Goal: Task Accomplishment & Management: Complete application form

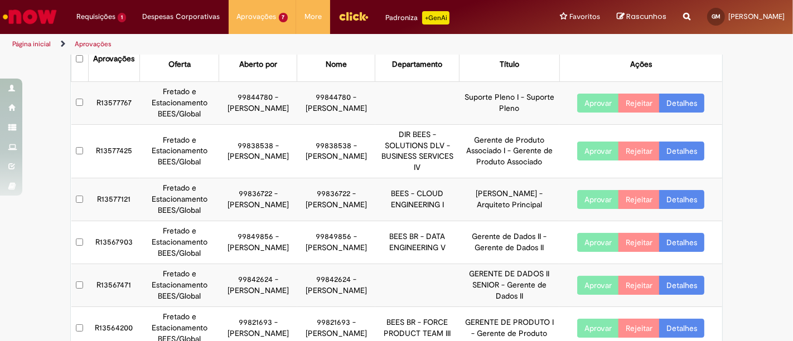
scroll to position [62, 0]
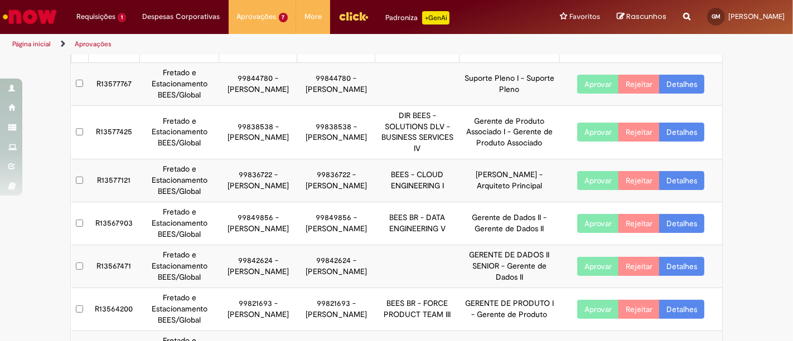
click at [681, 181] on link "Detalhes" at bounding box center [681, 180] width 45 height 19
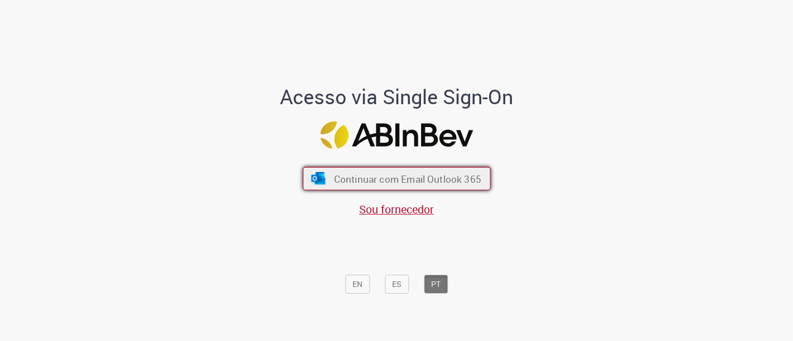
click at [422, 184] on span "Continuar com Email Outlook 365" at bounding box center [406, 178] width 147 height 13
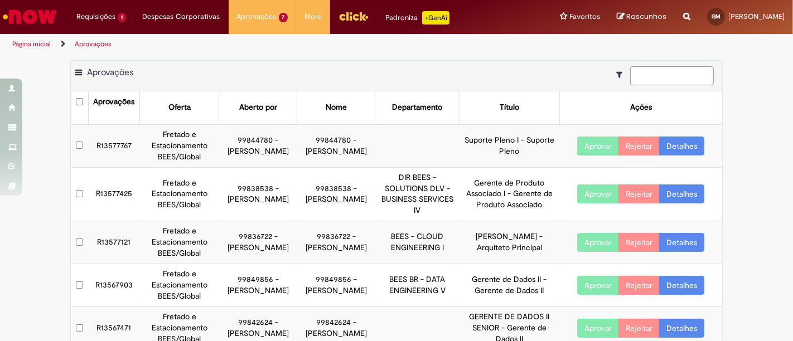
click at [681, 240] on link "Detalhes" at bounding box center [681, 242] width 45 height 19
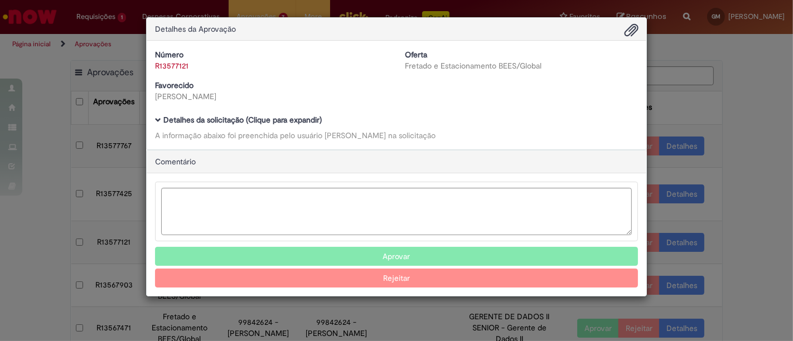
click at [268, 118] on b "Detalhes da solicitação (Clique para expandir)" at bounding box center [242, 120] width 158 height 10
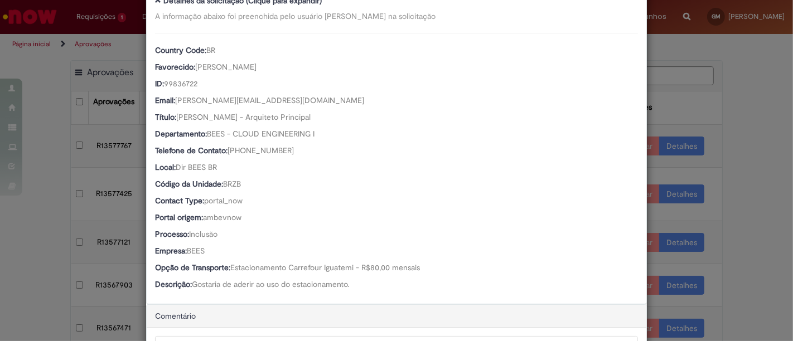
scroll to position [120, 0]
drag, startPoint x: 257, startPoint y: 67, endPoint x: 194, endPoint y: 67, distance: 62.5
click at [194, 67] on div "Favorecido: Ricardo Falcades" at bounding box center [396, 68] width 483 height 14
copy span "Ricardo Falcades"
drag, startPoint x: 293, startPoint y: 101, endPoint x: 173, endPoint y: 103, distance: 119.4
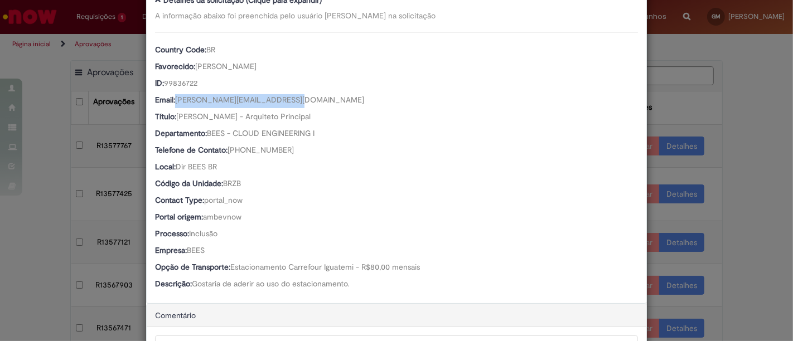
click at [173, 103] on div "Email: Ricardo.Falcades@AB-inbev.com" at bounding box center [396, 101] width 483 height 14
copy span "Ricardo.Falcades@AB-inbev.com"
click at [161, 83] on div "ID: 99836722" at bounding box center [396, 85] width 483 height 14
copy span "99836722"
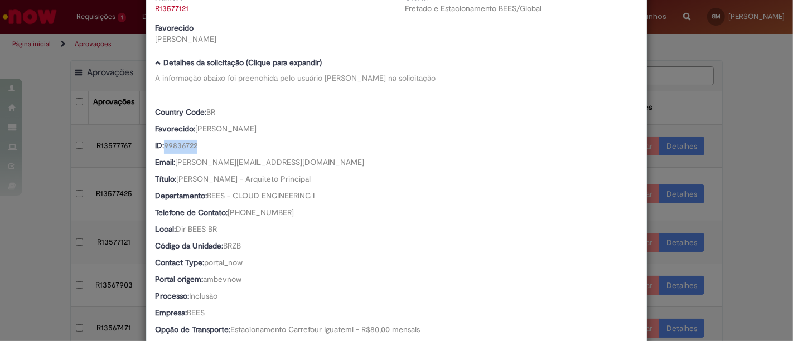
scroll to position [58, 0]
drag, startPoint x: 288, startPoint y: 206, endPoint x: 245, endPoint y: 207, distance: 43.5
click at [245, 207] on div "Telefone de Contato: +(55) 11 99588-2107" at bounding box center [396, 213] width 483 height 14
copy span "11 99588-2107"
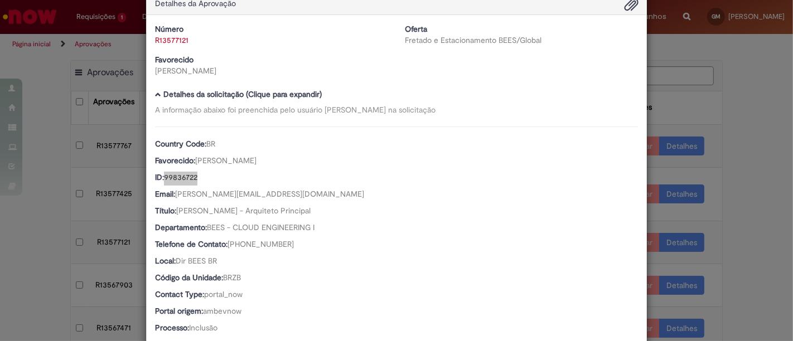
scroll to position [0, 0]
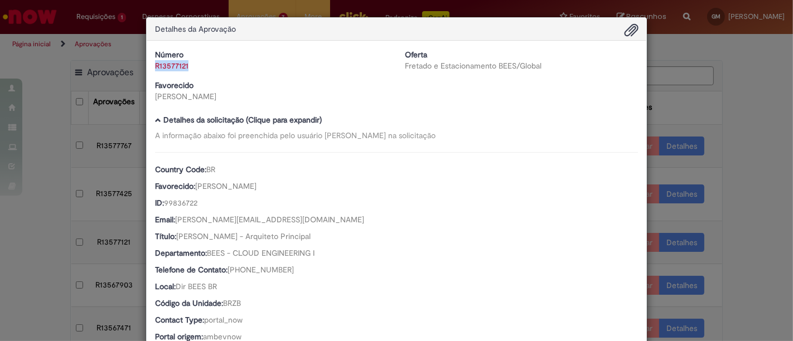
drag, startPoint x: 188, startPoint y: 66, endPoint x: 138, endPoint y: 74, distance: 50.8
click at [138, 74] on div "Detalhes da Aprovação Número R13577121 Oferta Fretado e Estacionamento BEES/Glo…" at bounding box center [396, 170] width 793 height 341
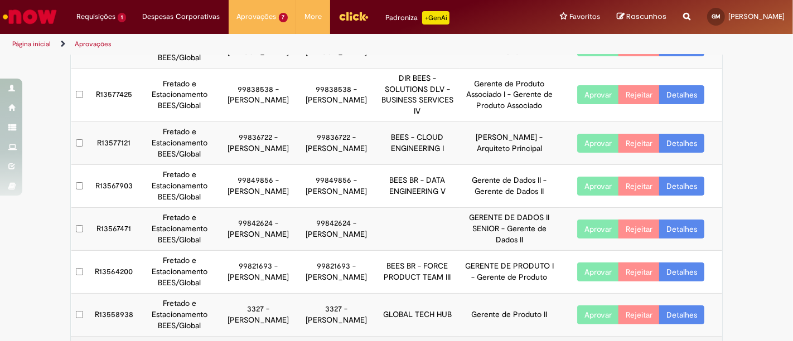
scroll to position [72, 0]
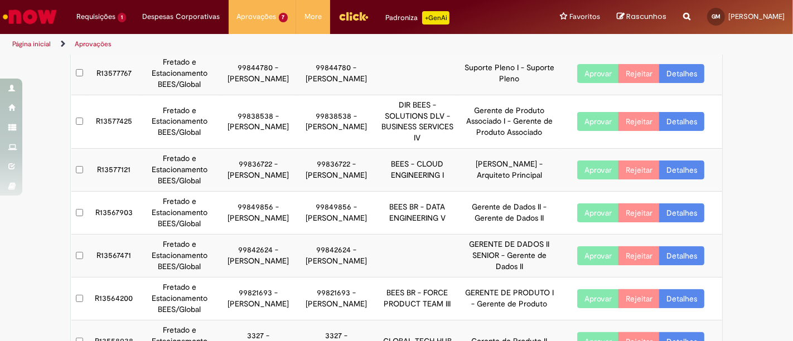
click at [664, 170] on link "Detalhes" at bounding box center [681, 170] width 45 height 19
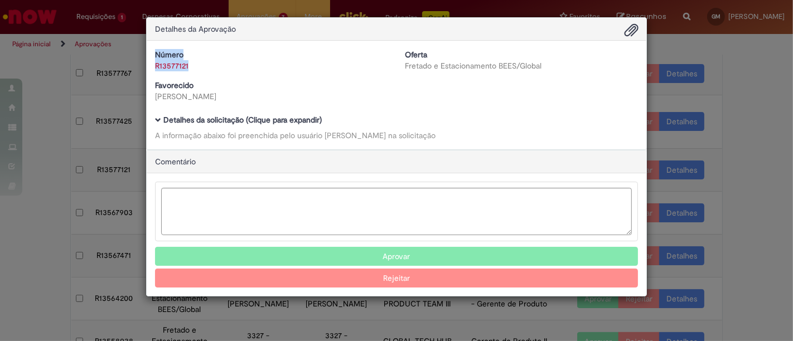
drag, startPoint x: 170, startPoint y: 60, endPoint x: 158, endPoint y: 68, distance: 14.1
click at [155, 61] on div "R13577121" at bounding box center [271, 65] width 233 height 11
click at [158, 68] on link "R13577121" at bounding box center [171, 66] width 33 height 10
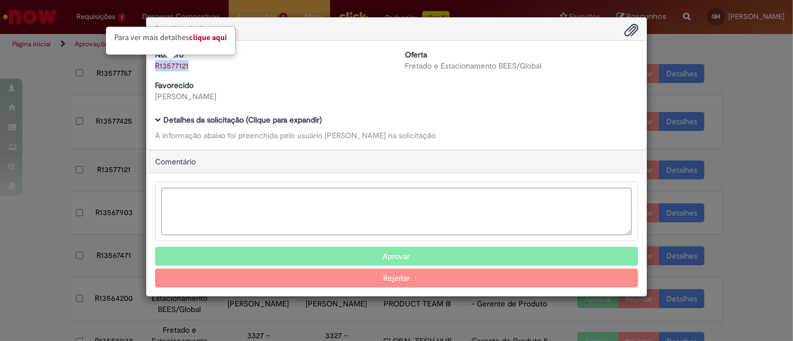
copy link "R13577121"
click at [754, 114] on div "Detalhes da Aprovação Número R13577121 Oferta Fretado e Estacionamento BEES/Glo…" at bounding box center [396, 170] width 793 height 341
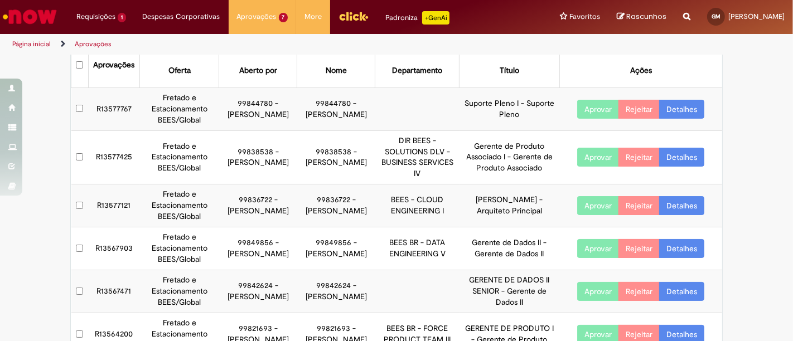
scroll to position [11, 0]
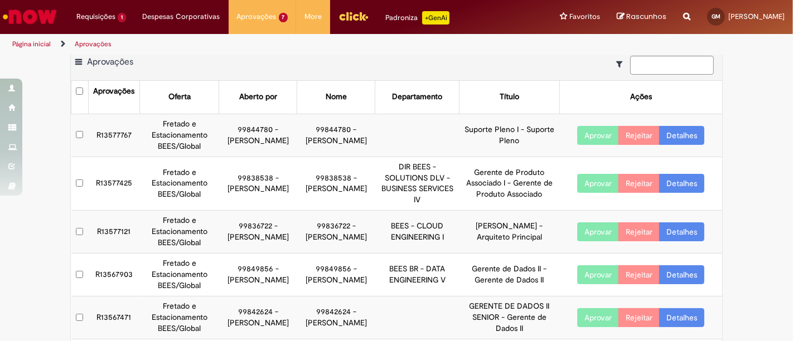
click at [674, 185] on link "Detalhes" at bounding box center [681, 183] width 45 height 19
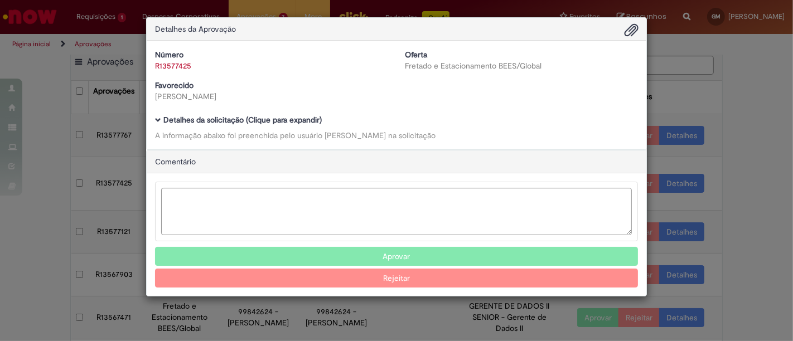
click at [257, 115] on b "Detalhes da solicitação (Clique para expandir)" at bounding box center [242, 120] width 158 height 10
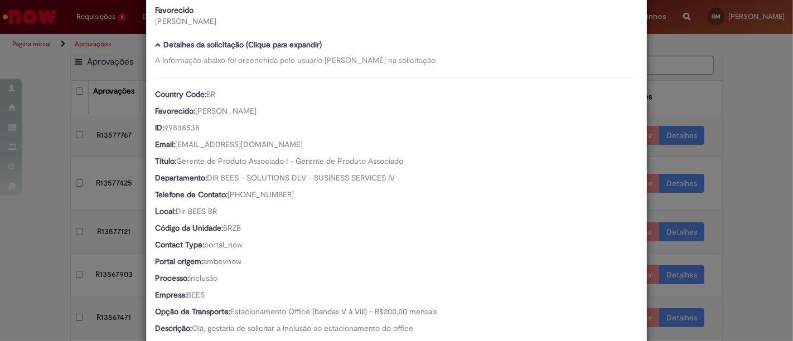
scroll to position [0, 0]
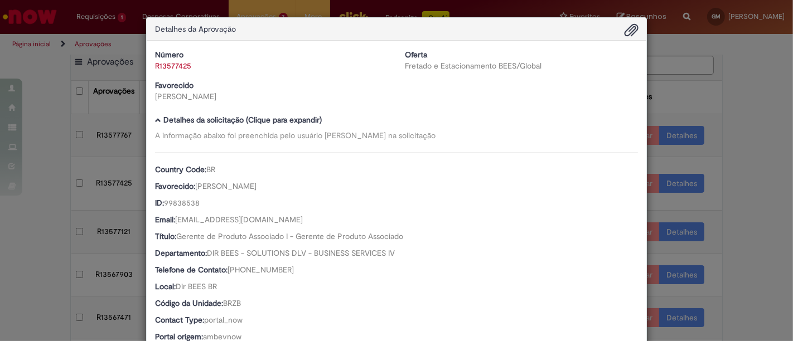
click at [745, 112] on div "Detalhes da Aprovação Número R13577425 Oferta Fretado e Estacionamento BEES/Glo…" at bounding box center [396, 170] width 793 height 341
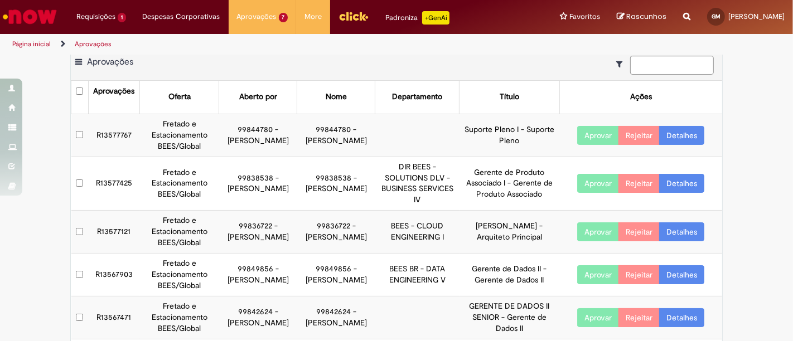
click at [684, 136] on link "Detalhes" at bounding box center [681, 135] width 45 height 19
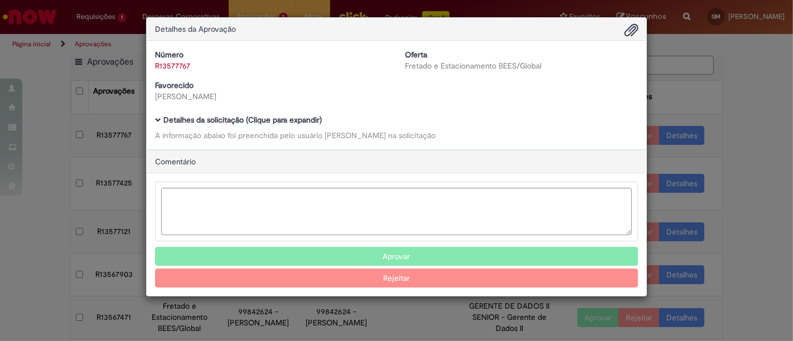
click at [226, 119] on b "Detalhes da solicitação (Clique para expandir)" at bounding box center [242, 120] width 158 height 10
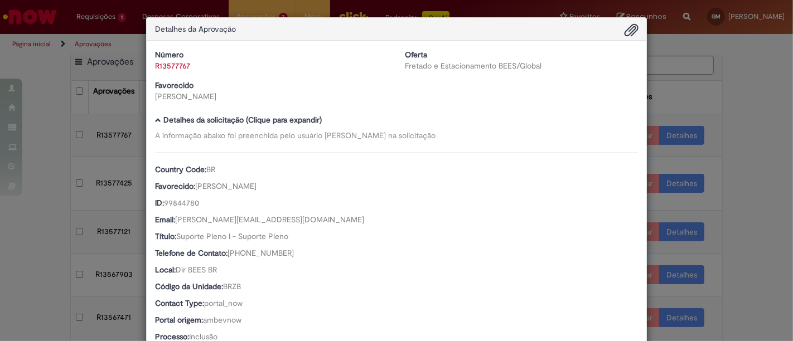
drag, startPoint x: 246, startPoint y: 182, endPoint x: 194, endPoint y: 186, distance: 52.6
click at [194, 186] on div "Favorecido: Mariana Tofolo" at bounding box center [396, 188] width 483 height 14
copy span "Mariana Tofolo"
drag, startPoint x: 202, startPoint y: 204, endPoint x: 161, endPoint y: 202, distance: 41.9
click at [161, 202] on div "ID: 99844780" at bounding box center [396, 204] width 483 height 14
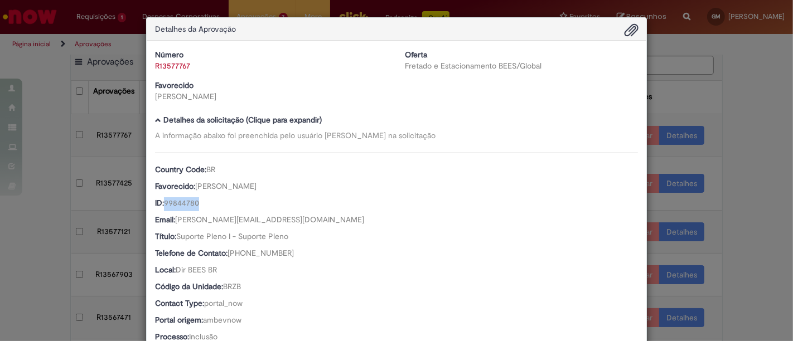
copy span "99844780"
drag, startPoint x: 301, startPoint y: 219, endPoint x: 172, endPoint y: 223, distance: 128.3
click at [172, 223] on div "Email: MARIANA.TOFOLO@AB-inbev.com" at bounding box center [396, 221] width 483 height 14
copy span "MARIANA.TOFOLO@AB-inbev.com"
click at [766, 79] on div "Detalhes da Aprovação Número R13577767 Oferta Fretado e Estacionamento BEES/Glo…" at bounding box center [396, 170] width 793 height 341
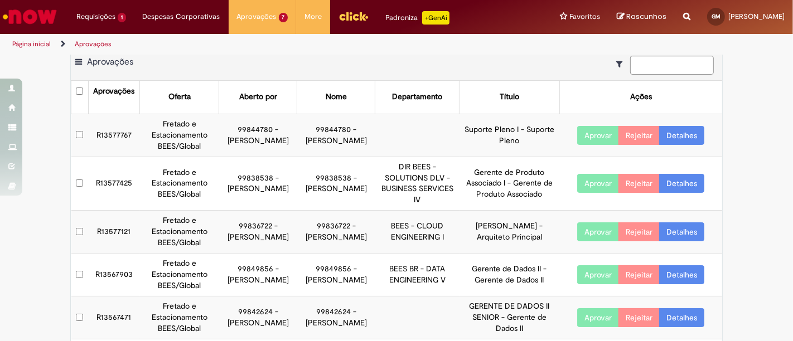
click at [677, 133] on link "Detalhes" at bounding box center [681, 135] width 45 height 19
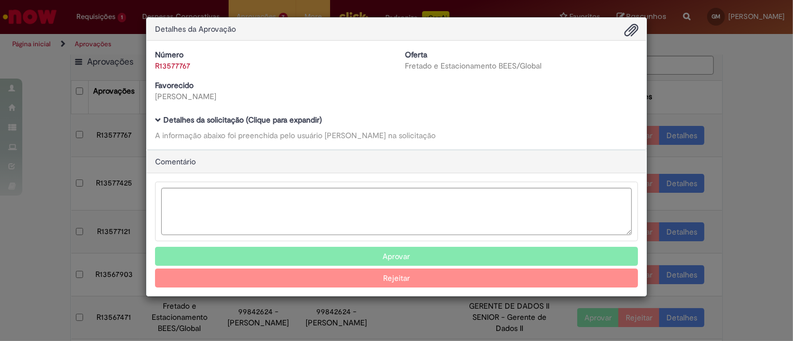
click at [225, 118] on b "Detalhes da solicitação (Clique para expandir)" at bounding box center [242, 120] width 158 height 10
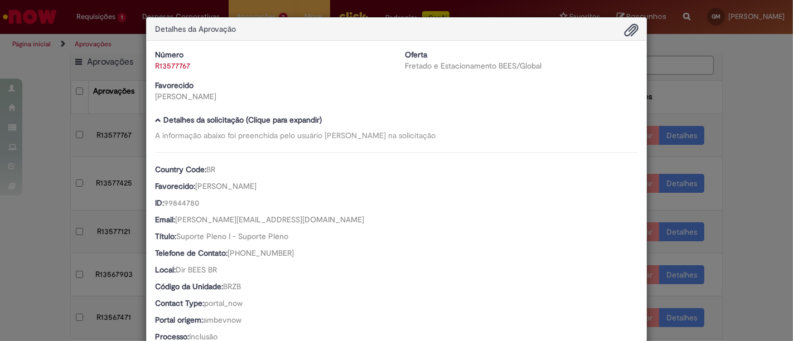
drag, startPoint x: 286, startPoint y: 252, endPoint x: 243, endPoint y: 254, distance: 43.5
click at [243, 254] on div "Telefone de Contato: +(55) 19 97172-6075" at bounding box center [396, 255] width 483 height 14
copy span "19 97172-6075"
drag, startPoint x: 191, startPoint y: 62, endPoint x: 150, endPoint y: 67, distance: 41.0
click at [155, 67] on div "R13577767" at bounding box center [271, 65] width 233 height 11
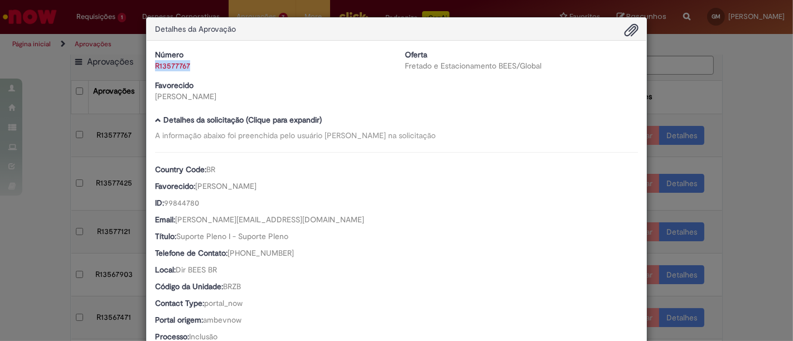
copy link "R13577767"
click at [750, 100] on div "Detalhes da Aprovação Número R13577767 Oferta Fretado e Estacionamento BEES/Glo…" at bounding box center [396, 170] width 793 height 341
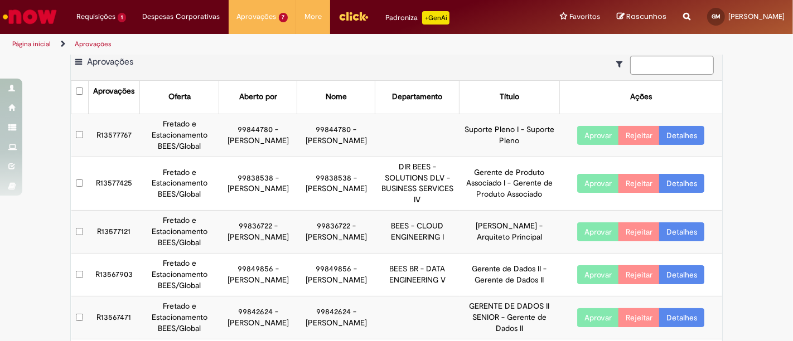
scroll to position [72, 0]
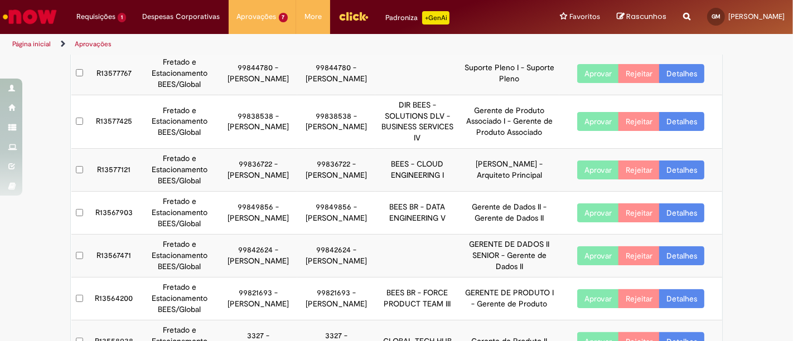
click at [592, 173] on button "Aprovar" at bounding box center [598, 170] width 42 height 19
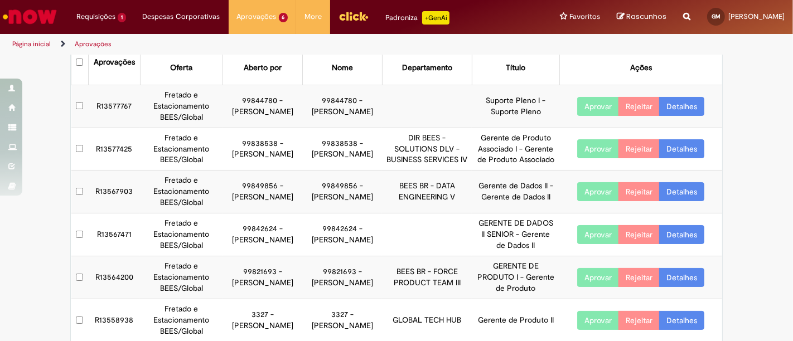
scroll to position [0, 0]
